Goal: Transaction & Acquisition: Book appointment/travel/reservation

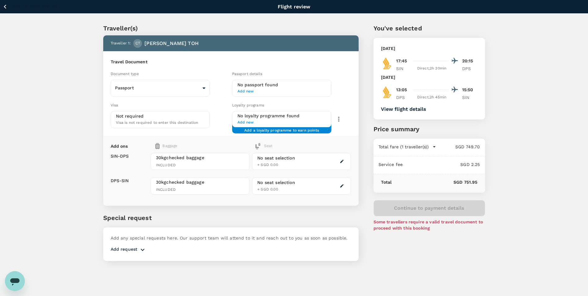
click at [6, 2] on div "Back to flight results Flight review" at bounding box center [294, 6] width 588 height 13
click at [3, 6] on icon "button" at bounding box center [5, 7] width 8 height 8
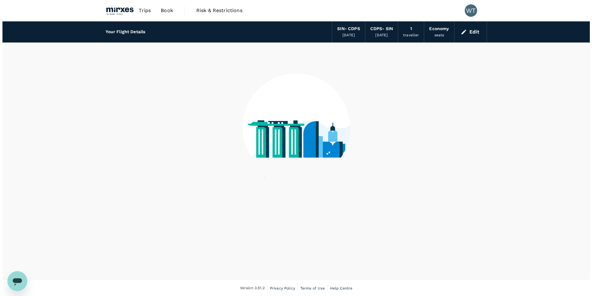
scroll to position [1, 0]
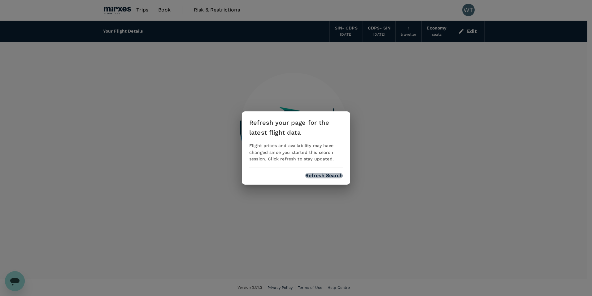
click at [315, 173] on button "Refresh Search" at bounding box center [323, 176] width 37 height 6
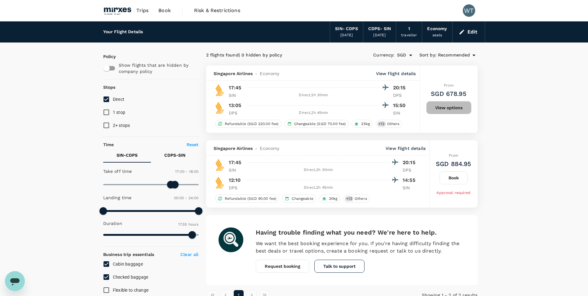
click at [448, 108] on button "View options" at bounding box center [448, 107] width 45 height 13
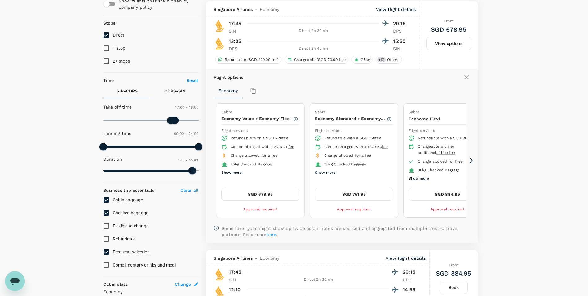
scroll to position [65, 0]
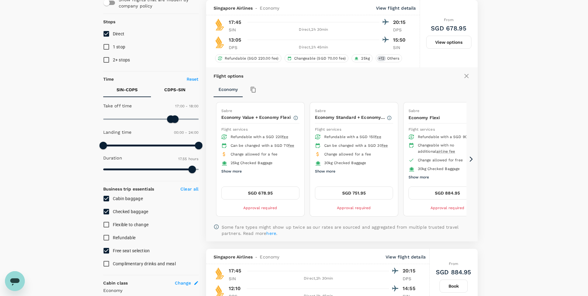
click at [378, 189] on button "SGD 751.95" at bounding box center [354, 192] width 78 height 13
